Goal: Browse casually

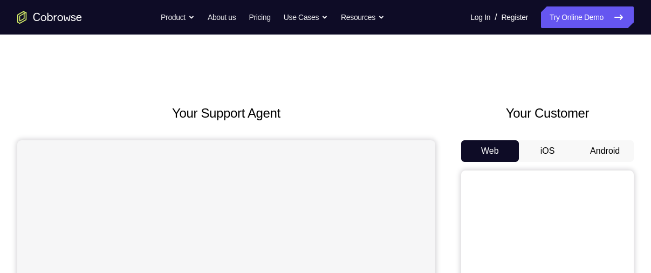
click at [600, 149] on button "Android" at bounding box center [605, 151] width 58 height 22
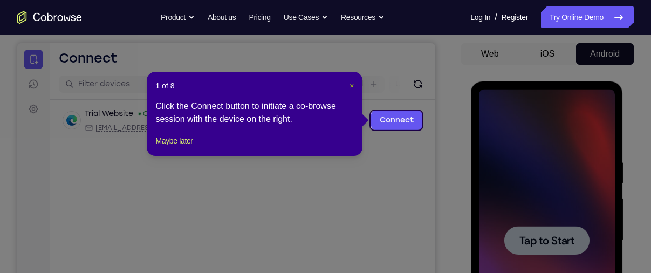
click at [349, 84] on span "×" at bounding box center [351, 85] width 4 height 9
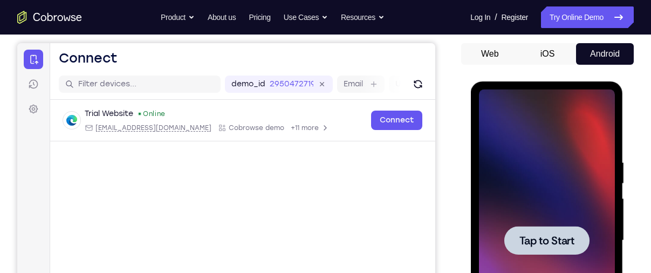
click at [532, 246] on span "Tap to Start" at bounding box center [546, 240] width 55 height 11
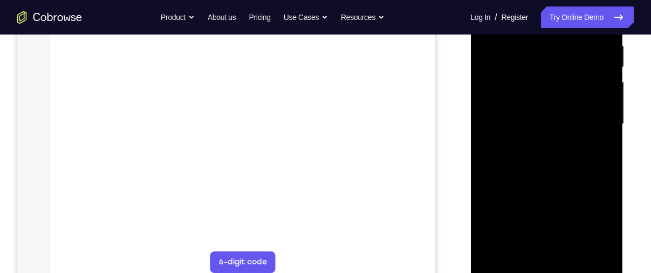
scroll to position [214, 0]
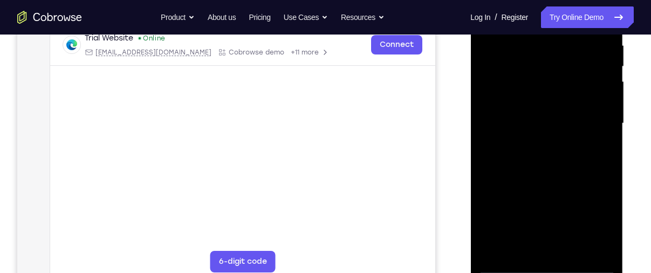
click at [549, 265] on div at bounding box center [546, 124] width 136 height 302
click at [594, 220] on div at bounding box center [546, 124] width 136 height 302
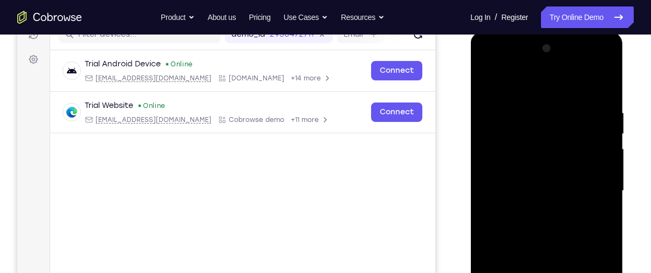
scroll to position [146, 0]
click at [542, 87] on div at bounding box center [546, 191] width 136 height 302
click at [594, 189] on div at bounding box center [546, 191] width 136 height 302
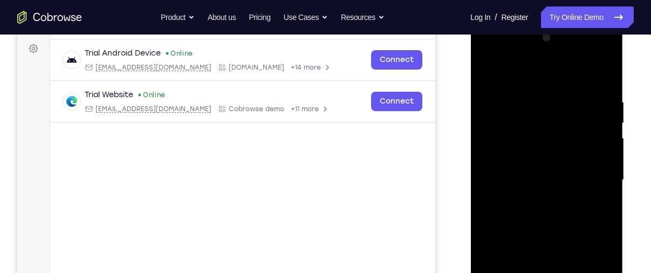
click at [534, 201] on div at bounding box center [546, 180] width 136 height 302
click at [524, 164] on div at bounding box center [546, 180] width 136 height 302
click at [534, 156] on div at bounding box center [546, 180] width 136 height 302
click at [531, 177] on div at bounding box center [546, 180] width 136 height 302
click at [522, 216] on div at bounding box center [546, 180] width 136 height 302
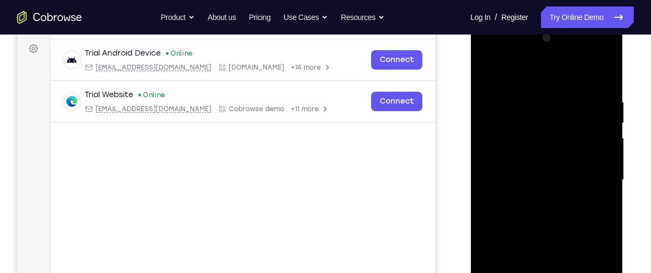
click at [532, 212] on div at bounding box center [546, 180] width 136 height 302
drag, startPoint x: 519, startPoint y: 75, endPoint x: 519, endPoint y: 47, distance: 28.0
click at [519, 47] on div at bounding box center [546, 180] width 136 height 302
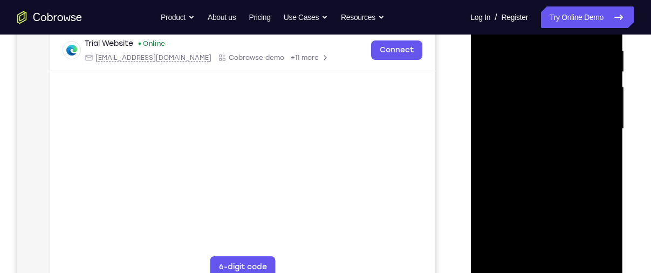
scroll to position [208, 0]
click at [542, 180] on div at bounding box center [546, 129] width 136 height 302
click at [570, 257] on div at bounding box center [546, 129] width 136 height 302
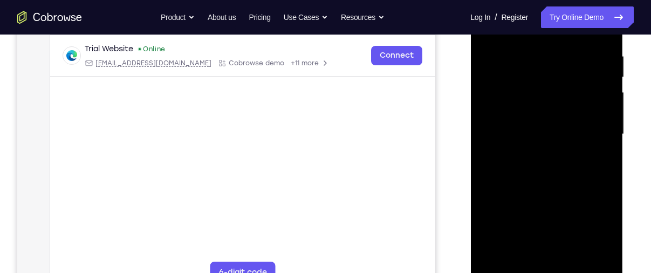
click at [559, 188] on div at bounding box center [546, 134] width 136 height 302
click at [553, 103] on div at bounding box center [546, 134] width 136 height 302
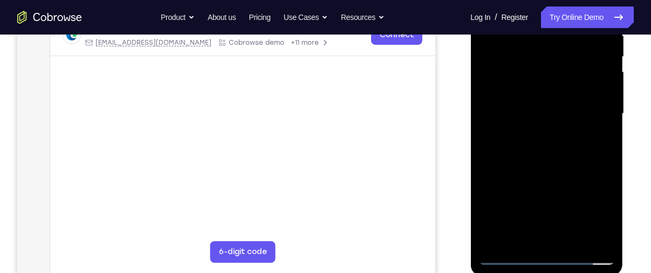
scroll to position [224, 0]
click at [521, 233] on div at bounding box center [546, 113] width 136 height 302
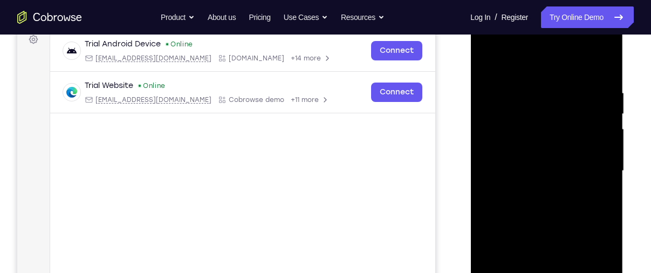
scroll to position [166, 0]
click at [487, 61] on div at bounding box center [546, 171] width 136 height 302
click at [489, 80] on div at bounding box center [546, 171] width 136 height 302
click at [488, 64] on div at bounding box center [546, 171] width 136 height 302
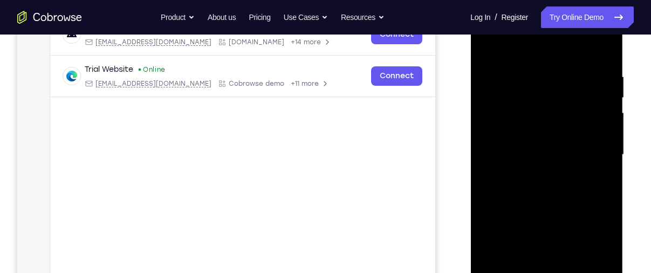
scroll to position [183, 0]
click at [526, 170] on div at bounding box center [546, 154] width 136 height 302
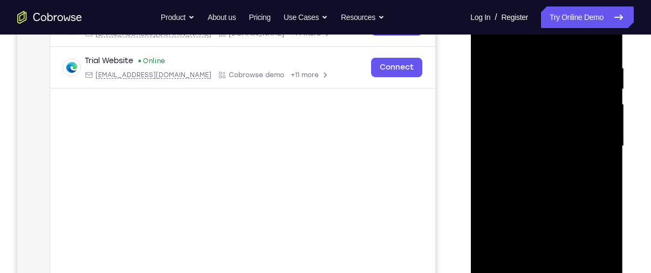
scroll to position [188, 0]
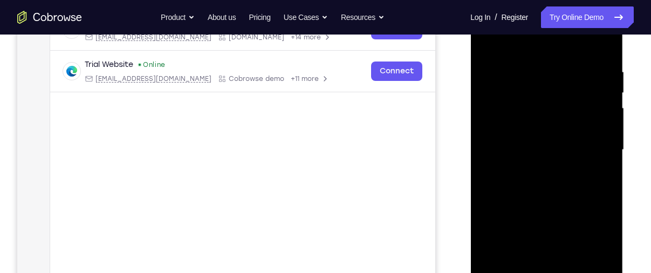
click at [487, 40] on div at bounding box center [546, 150] width 136 height 302
click at [489, 41] on div at bounding box center [546, 150] width 136 height 302
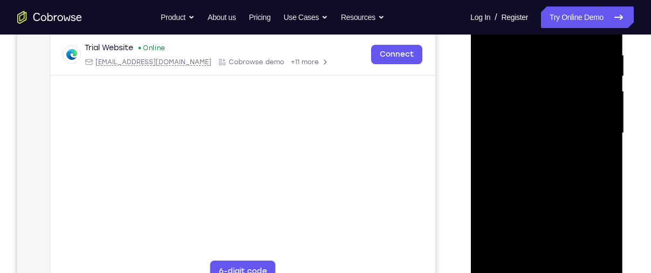
scroll to position [224, 0]
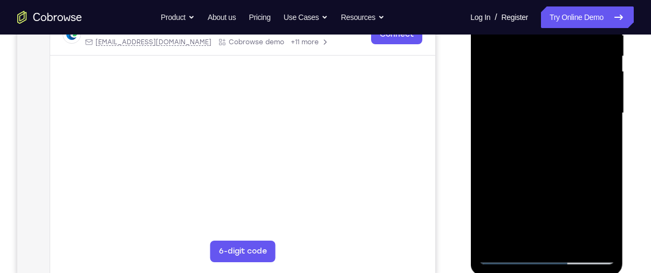
click at [573, 239] on div at bounding box center [546, 113] width 136 height 302
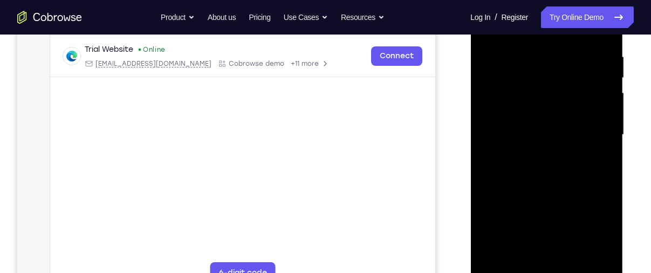
scroll to position [199, 0]
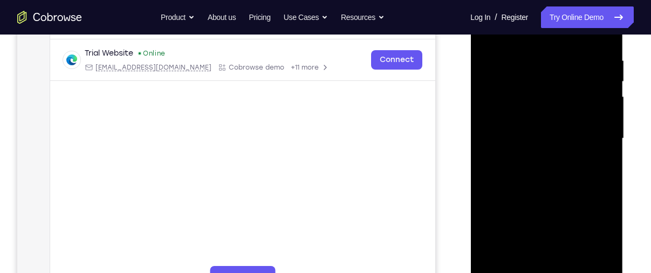
click at [546, 160] on div at bounding box center [546, 139] width 136 height 302
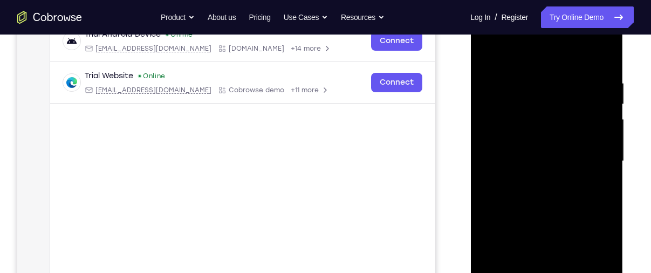
scroll to position [175, 0]
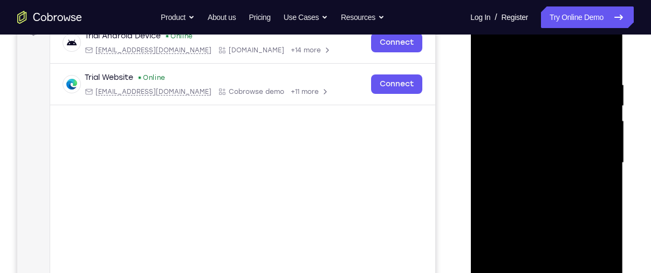
click at [487, 56] on div at bounding box center [546, 163] width 136 height 302
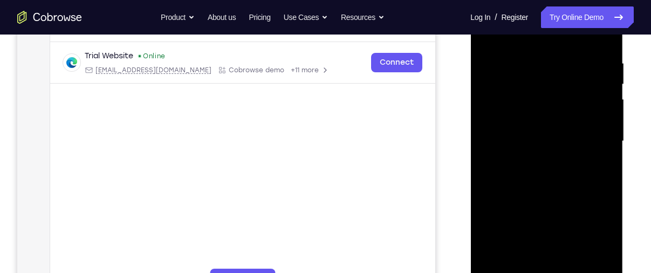
scroll to position [198, 0]
click at [540, 157] on div at bounding box center [546, 140] width 136 height 302
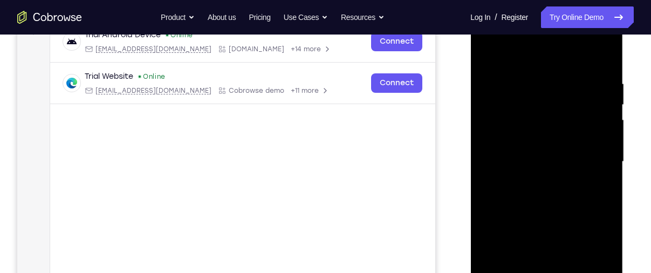
scroll to position [175, 0]
click at [489, 54] on div at bounding box center [546, 162] width 136 height 302
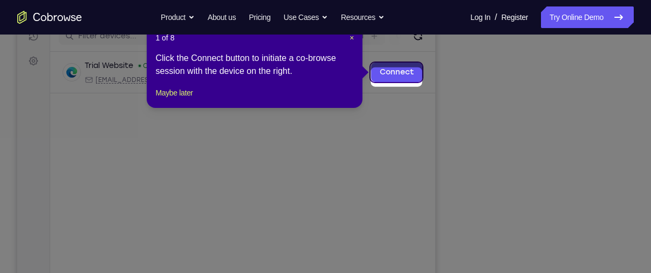
scroll to position [140, 0]
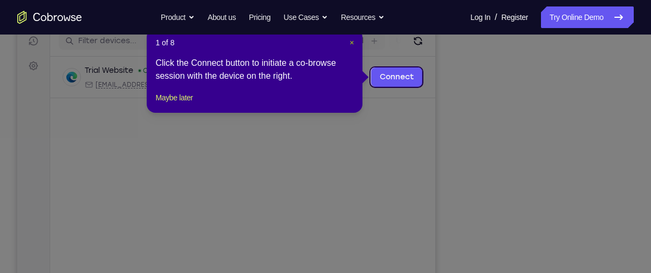
click at [353, 42] on span "×" at bounding box center [351, 42] width 4 height 9
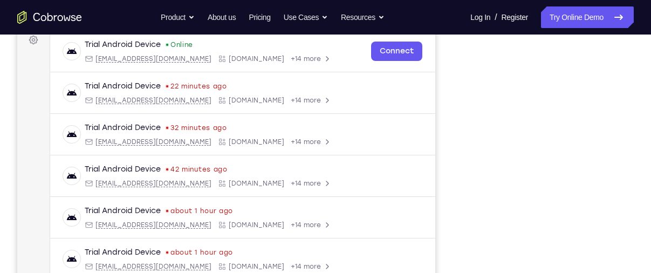
scroll to position [165, 0]
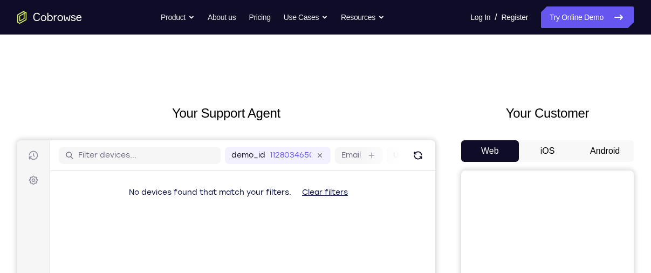
scroll to position [26, 0]
